Goal: Find contact information: Find contact information

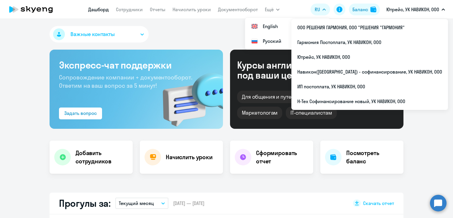
click at [399, 12] on p "Ютрейс, УК НАВИКОН, ООО" at bounding box center [412, 9] width 53 height 7
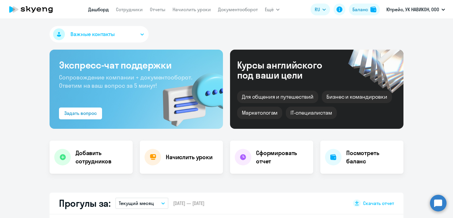
click at [399, 12] on p "Ютрейс, УК НАВИКОН, ООО" at bounding box center [412, 9] width 53 height 7
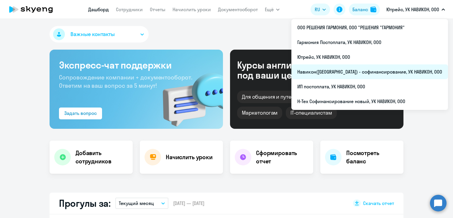
select select "30"
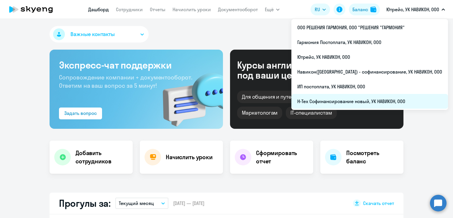
click at [357, 99] on li "Н-Тех Софинансирование новый, УК НАВИКОН, ООО" at bounding box center [369, 101] width 157 height 15
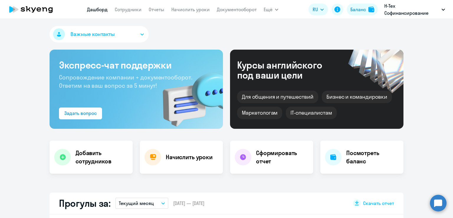
select select "30"
click at [126, 9] on link "Сотрудники" at bounding box center [128, 9] width 27 height 6
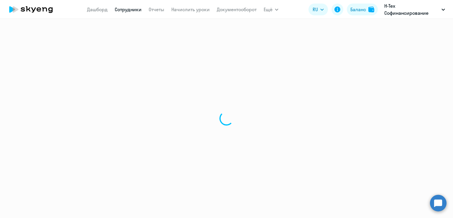
select select "30"
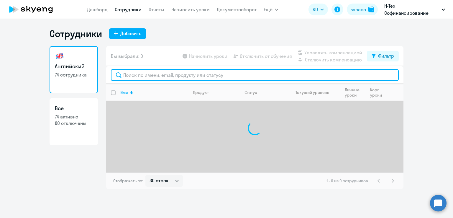
click at [177, 76] on input "text" at bounding box center [255, 75] width 288 height 12
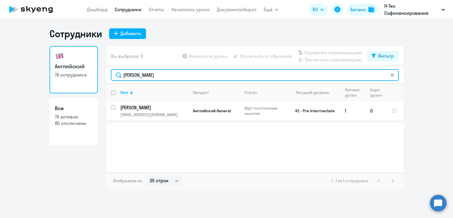
type input "[PERSON_NAME]"
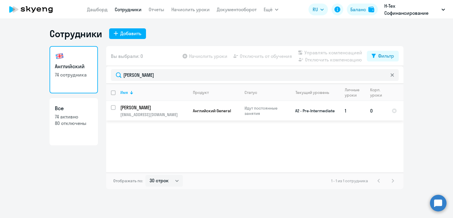
click at [113, 107] on input "select row 14690916" at bounding box center [117, 111] width 12 height 12
checkbox input "true"
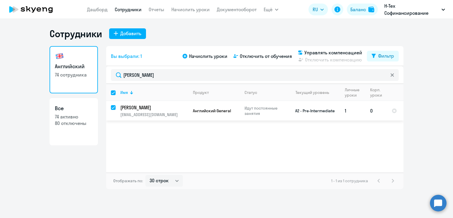
click at [144, 108] on p "[PERSON_NAME]" at bounding box center [153, 107] width 67 height 6
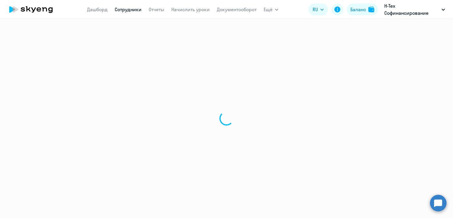
select select "english"
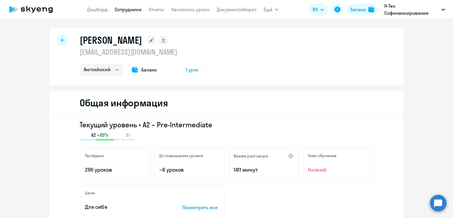
click at [61, 40] on icon at bounding box center [63, 40] width 4 height 4
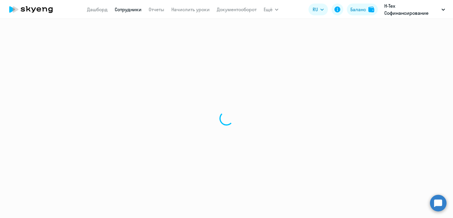
select select "30"
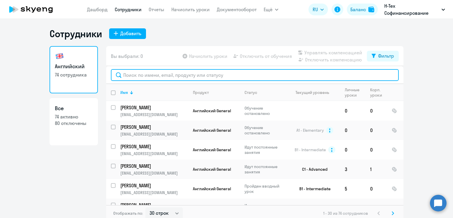
click at [231, 78] on input "text" at bounding box center [255, 75] width 288 height 12
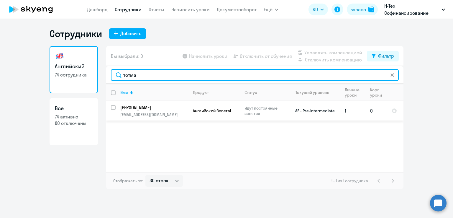
type input "тотма"
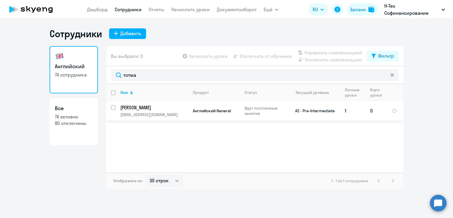
click at [114, 106] on input "select row 14690916" at bounding box center [117, 111] width 12 height 12
checkbox input "true"
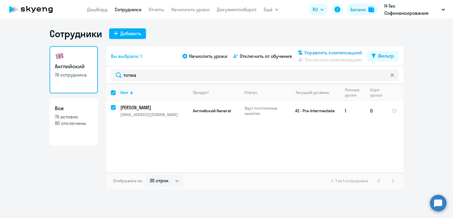
click at [311, 52] on span "Управлять компенсацией" at bounding box center [333, 52] width 58 height 7
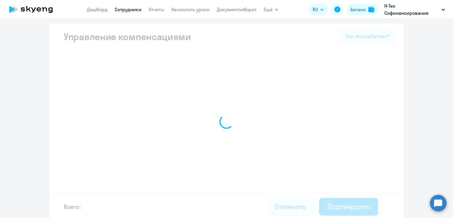
select select "YEARLY"
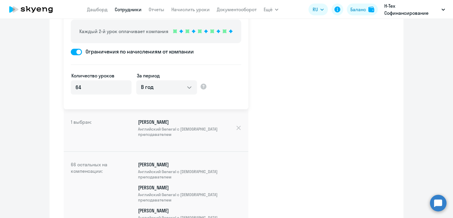
scroll to position [80, 0]
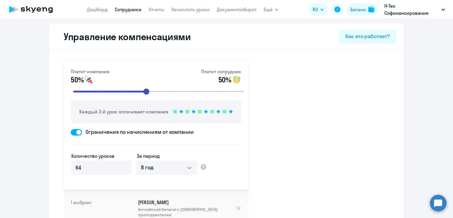
select select "30"
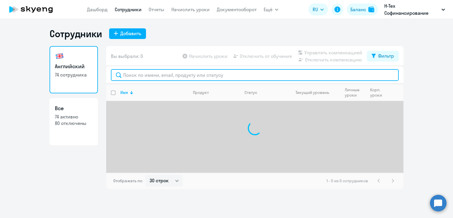
click at [146, 76] on input "text" at bounding box center [255, 75] width 288 height 12
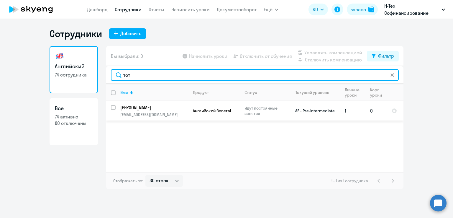
type input "тот"
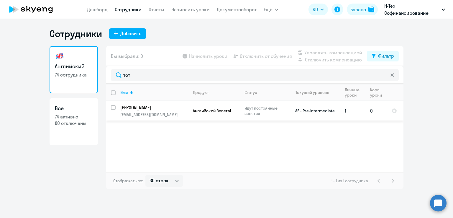
click at [112, 106] on input "select row 14690916" at bounding box center [117, 111] width 12 height 12
checkbox input "true"
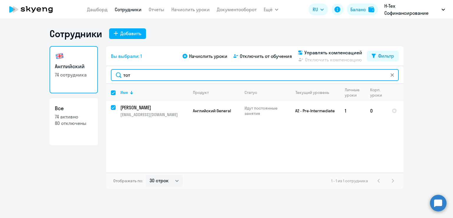
drag, startPoint x: 147, startPoint y: 76, endPoint x: 107, endPoint y: 71, distance: 40.1
click at [107, 71] on div "тот" at bounding box center [254, 75] width 297 height 18
paste input "[PERSON_NAME]"
type input "[PERSON_NAME]"
checkbox input "false"
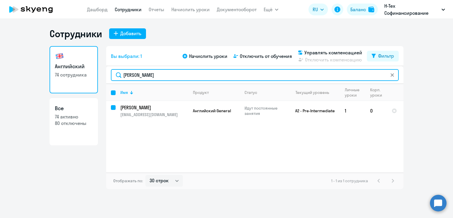
checkbox input "false"
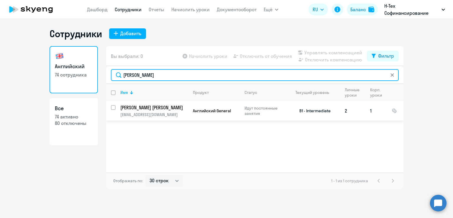
type input "[PERSON_NAME]"
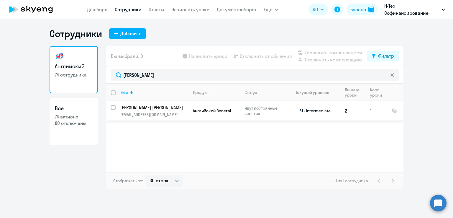
drag, startPoint x: 170, startPoint y: 115, endPoint x: 118, endPoint y: 115, distance: 51.9
click at [118, 115] on td "[PERSON_NAME] [PERSON_NAME] [PERSON_NAME][EMAIL_ADDRESS][DOMAIN_NAME]" at bounding box center [152, 110] width 73 height 19
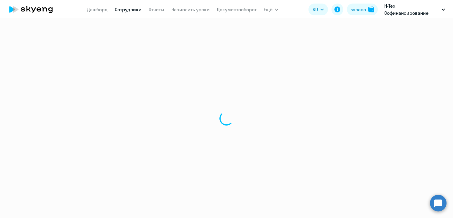
select select "english"
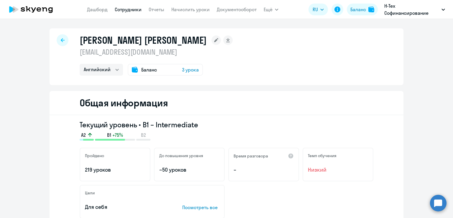
drag, startPoint x: 157, startPoint y: 51, endPoint x: 73, endPoint y: 52, distance: 83.8
click at [73, 52] on div "[PERSON_NAME] [PERSON_NAME] [EMAIL_ADDRESS][DOMAIN_NAME] Английский Баланс 3 ур…" at bounding box center [227, 56] width 354 height 57
copy p "[EMAIL_ADDRESS][DOMAIN_NAME]"
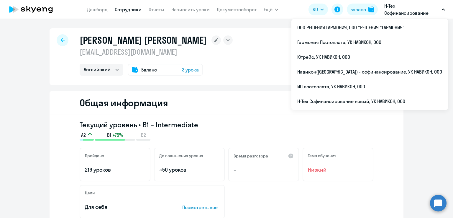
click at [61, 41] on icon at bounding box center [63, 40] width 4 height 4
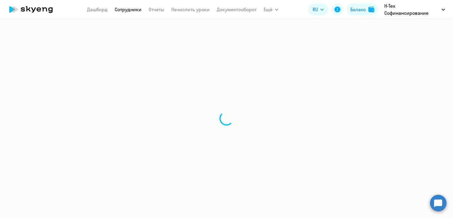
select select "30"
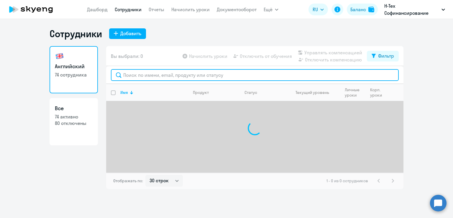
click at [141, 75] on input "text" at bounding box center [255, 75] width 288 height 12
paste input "[PERSON_NAME]"
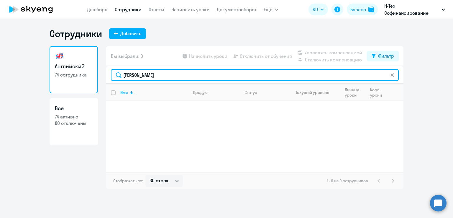
click at [147, 76] on input "[PERSON_NAME]" at bounding box center [255, 75] width 288 height 12
drag, startPoint x: 149, startPoint y: 75, endPoint x: 93, endPoint y: 78, distance: 56.1
click at [93, 78] on div "Английский 74 сотрудника Все 74 активно 80 отключены Вы выбрали: 0 Начислить ур…" at bounding box center [227, 117] width 354 height 143
type input "[PERSON_NAME]"
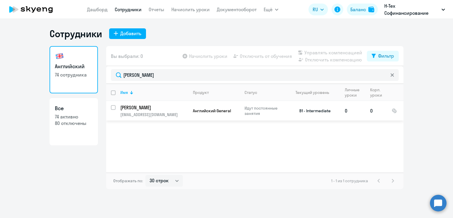
click at [112, 108] on input "select row 19950026" at bounding box center [117, 111] width 12 height 12
checkbox input "true"
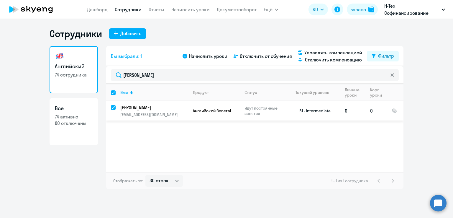
drag, startPoint x: 168, startPoint y: 115, endPoint x: 117, endPoint y: 117, distance: 51.1
click at [117, 117] on td "[PERSON_NAME] [PERSON_NAME][EMAIL_ADDRESS][DOMAIN_NAME]" at bounding box center [152, 110] width 73 height 19
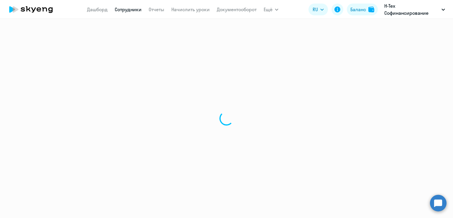
select select "english"
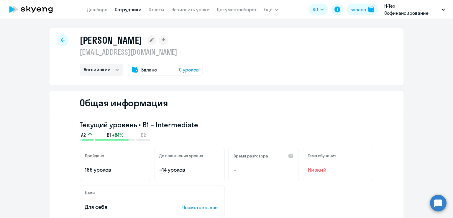
drag, startPoint x: 161, startPoint y: 51, endPoint x: 74, endPoint y: 48, distance: 86.8
click at [74, 48] on div "[PERSON_NAME] [EMAIL_ADDRESS][DOMAIN_NAME] Английский Баланс 0 уроков" at bounding box center [227, 56] width 354 height 57
copy p "[EMAIL_ADDRESS][DOMAIN_NAME]"
click at [61, 40] on icon at bounding box center [63, 40] width 4 height 4
select select "30"
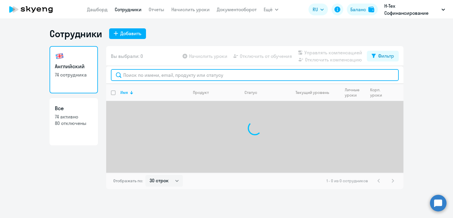
click at [137, 72] on input "text" at bounding box center [255, 75] width 288 height 12
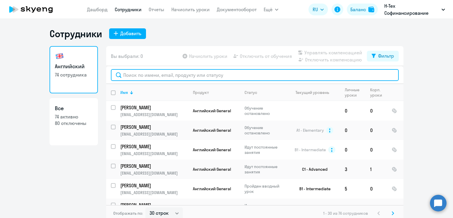
paste input "[PERSON_NAME]"
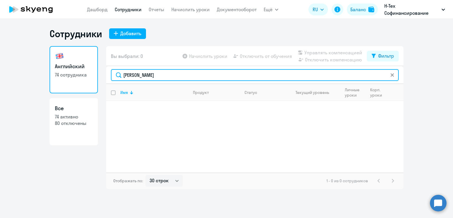
click at [139, 75] on input "[PERSON_NAME]" at bounding box center [255, 75] width 288 height 12
drag, startPoint x: 139, startPoint y: 75, endPoint x: 101, endPoint y: 77, distance: 38.1
click at [101, 77] on div "Английский 74 сотрудника Все 74 активно 80 отключены Вы выбрали: 0 Начислить ур…" at bounding box center [227, 117] width 354 height 143
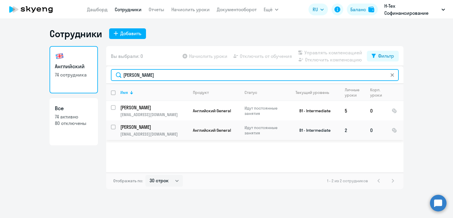
type input "[PERSON_NAME]"
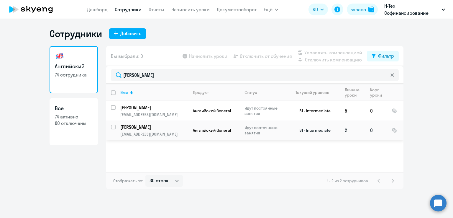
click at [116, 128] on td "[PERSON_NAME] [PERSON_NAME][EMAIL_ADDRESS][DOMAIN_NAME]" at bounding box center [152, 129] width 73 height 19
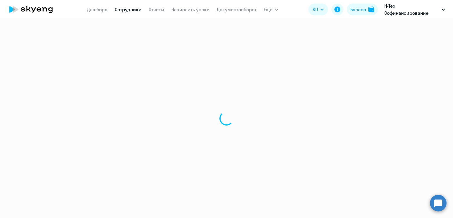
select select "english"
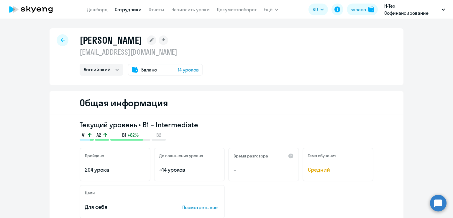
drag, startPoint x: 153, startPoint y: 53, endPoint x: 78, endPoint y: 55, distance: 75.2
click at [80, 55] on p "[EMAIL_ADDRESS][DOMAIN_NAME]" at bounding box center [141, 51] width 123 height 9
copy p "[EMAIL_ADDRESS][DOMAIN_NAME]"
select select "30"
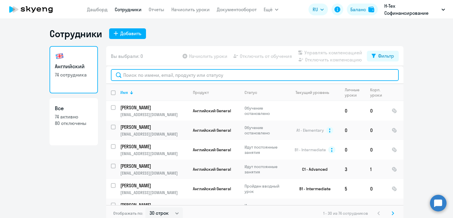
click at [139, 72] on input "text" at bounding box center [255, 75] width 288 height 12
paste input "[PERSON_NAME]"
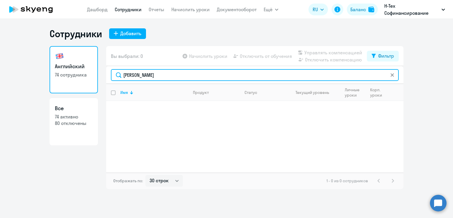
drag, startPoint x: 143, startPoint y: 74, endPoint x: 104, endPoint y: 74, distance: 39.8
click at [104, 74] on div "Английский 74 сотрудника Все 74 активно 80 отключены Вы выбрали: 0 Начислить ур…" at bounding box center [227, 117] width 354 height 143
click at [145, 75] on input "[PERSON_NAME]" at bounding box center [255, 75] width 288 height 12
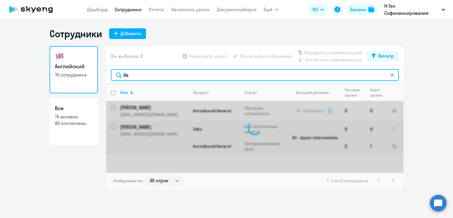
type input "[PERSON_NAME]"
type input "D"
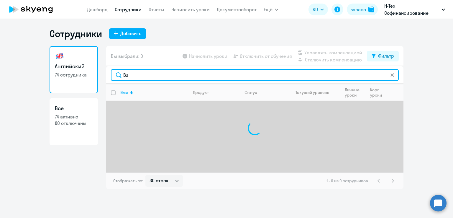
type input "В"
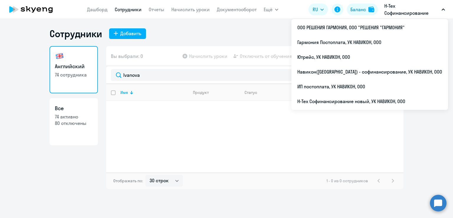
click at [60, 187] on div "Английский 74 сотрудника Все 74 активно 80 отключены" at bounding box center [74, 117] width 48 height 143
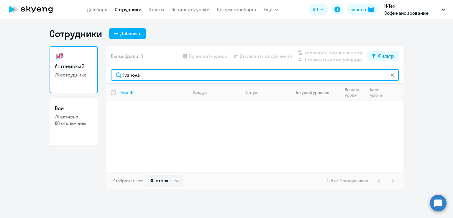
drag, startPoint x: 143, startPoint y: 77, endPoint x: 110, endPoint y: 71, distance: 33.2
click at [110, 71] on div "Ivanova" at bounding box center [254, 75] width 297 height 18
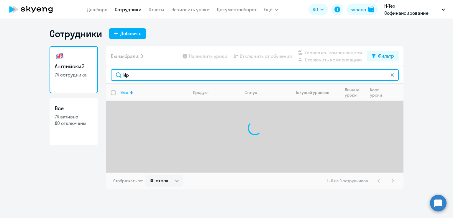
type input "[PERSON_NAME]"
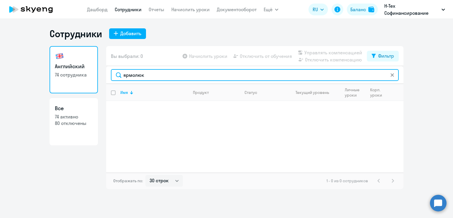
drag, startPoint x: 151, startPoint y: 76, endPoint x: 103, endPoint y: 76, distance: 48.7
click at [103, 76] on div "Английский 74 сотрудника Все 74 активно 80 отключены Вы выбрали: 0 Начислить ур…" at bounding box center [227, 117] width 354 height 143
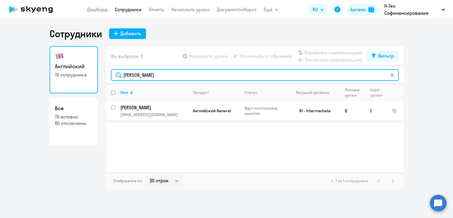
type input "[PERSON_NAME]"
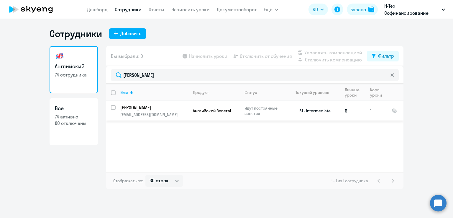
drag, startPoint x: 174, startPoint y: 114, endPoint x: 118, endPoint y: 119, distance: 56.5
click at [118, 119] on td "[PERSON_NAME] [PERSON_NAME][EMAIL_ADDRESS][DOMAIN_NAME]" at bounding box center [152, 110] width 73 height 19
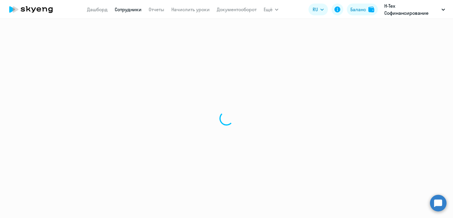
select select "english"
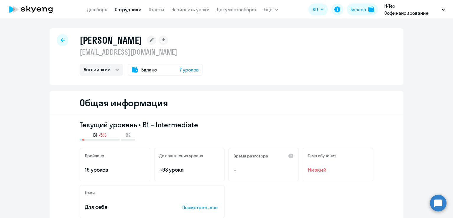
drag, startPoint x: 173, startPoint y: 53, endPoint x: 78, endPoint y: 53, distance: 95.0
click at [80, 53] on p "[EMAIL_ADDRESS][DOMAIN_NAME]" at bounding box center [141, 51] width 123 height 9
copy p "[EMAIL_ADDRESS][DOMAIN_NAME]"
click at [61, 42] on div at bounding box center [63, 40] width 12 height 12
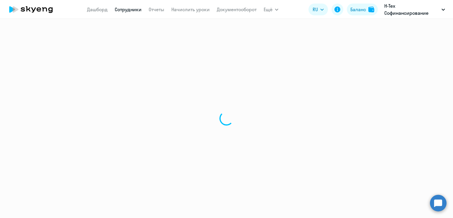
select select "30"
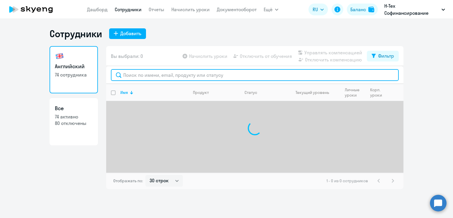
click at [153, 72] on input "text" at bounding box center [255, 75] width 288 height 12
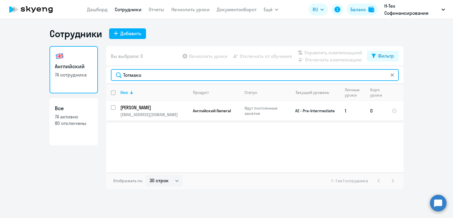
type input "Тотмако"
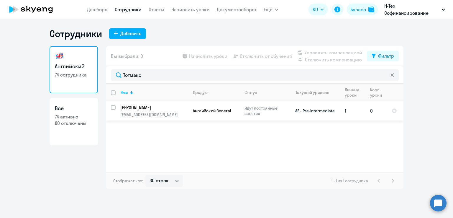
click at [113, 107] on input "select row 14690916" at bounding box center [117, 111] width 12 height 12
checkbox input "true"
